Goal: Task Accomplishment & Management: Complete application form

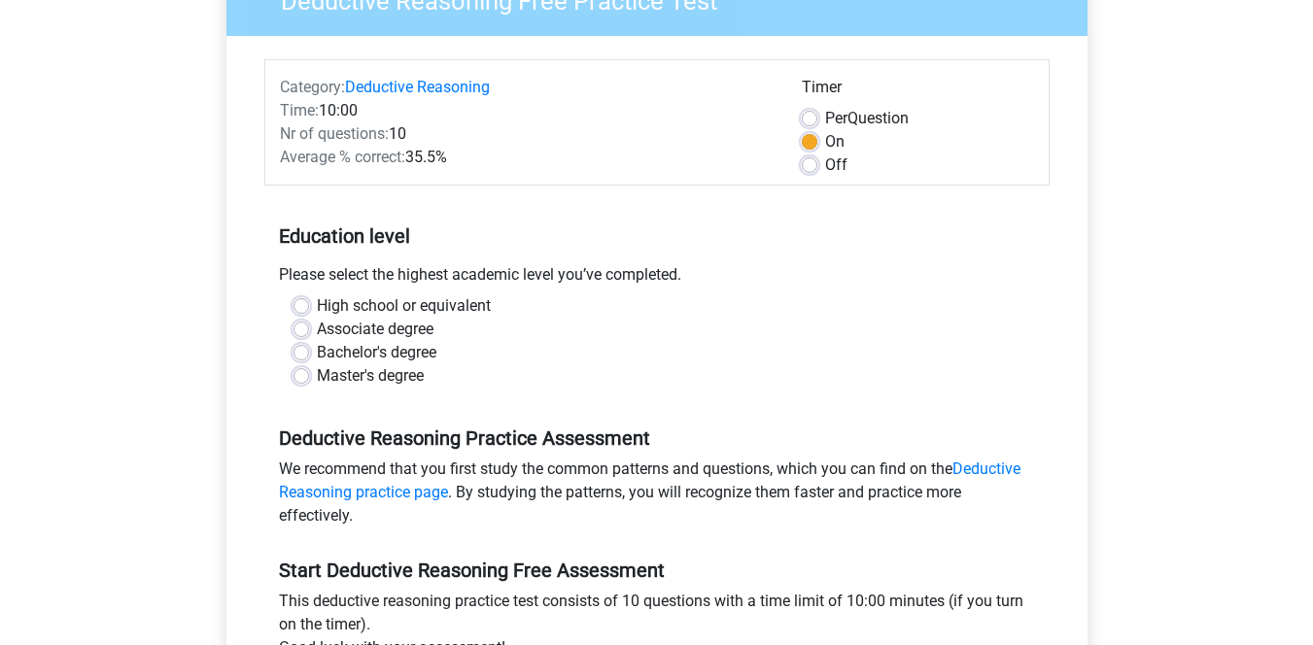
scroll to position [194, 0]
click at [317, 302] on label "High school or equivalent" at bounding box center [404, 304] width 174 height 23
click at [295, 302] on input "High school or equivalent" at bounding box center [301, 302] width 16 height 19
radio input "true"
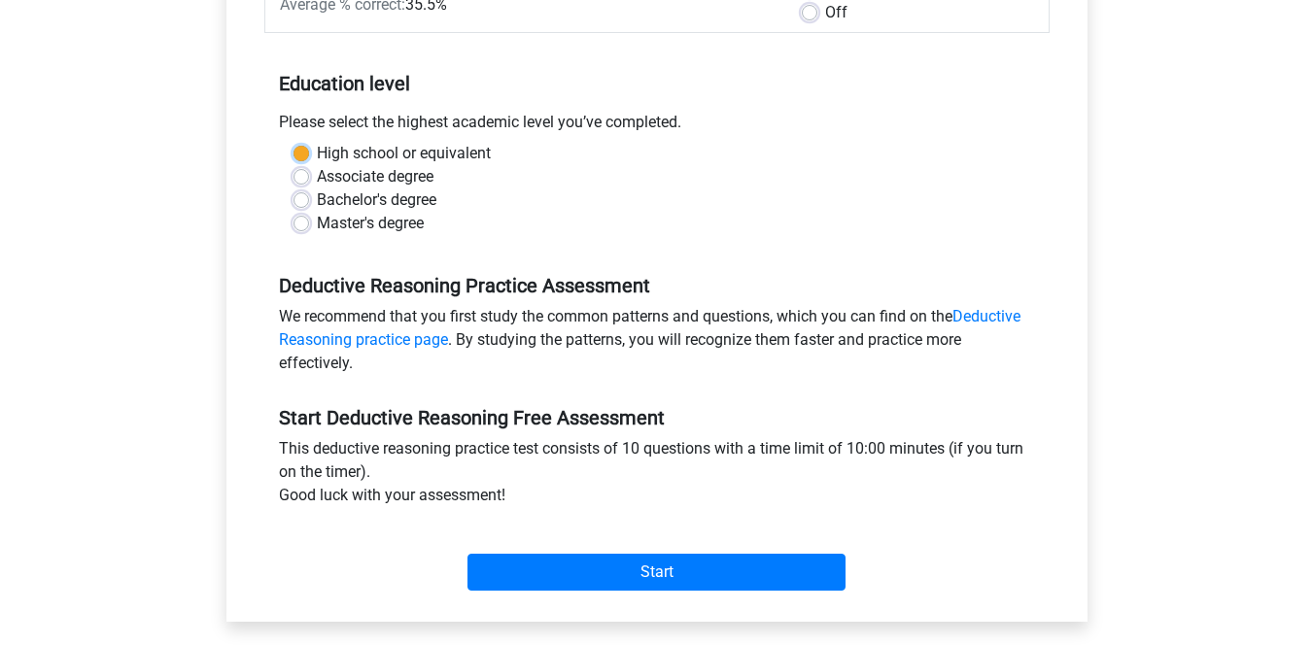
scroll to position [389, 0]
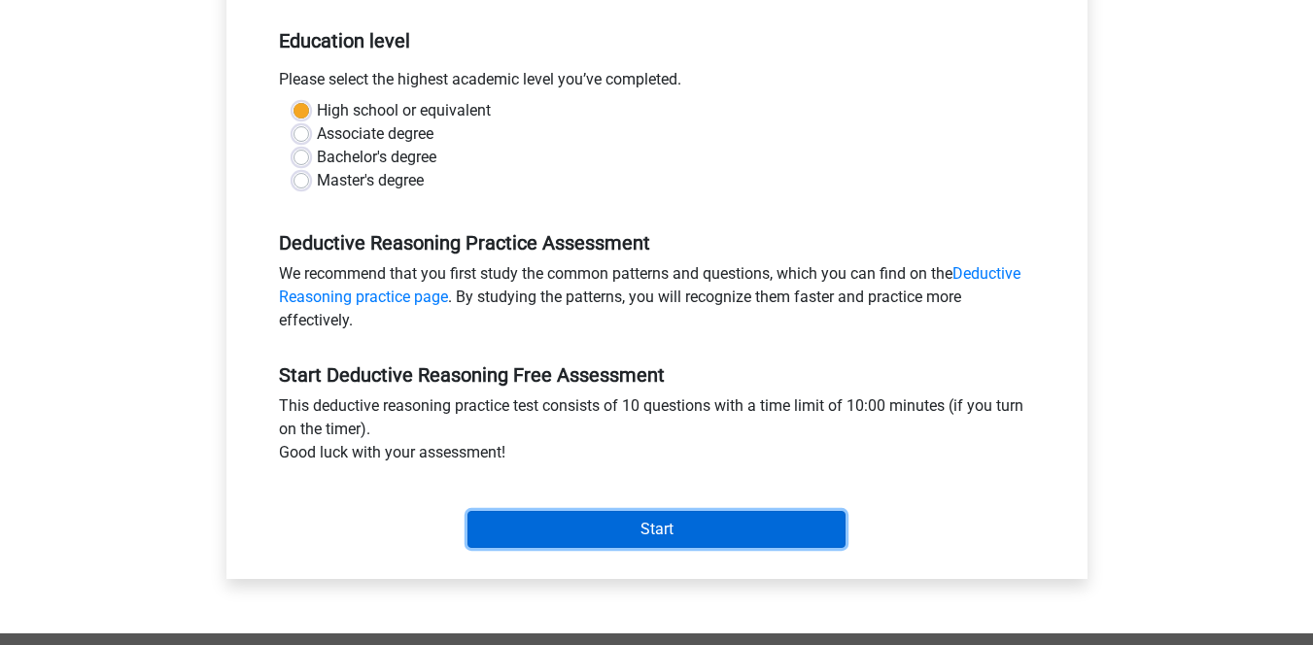
click at [578, 529] on input "Start" at bounding box center [656, 529] width 378 height 37
